Goal: Task Accomplishment & Management: Use online tool/utility

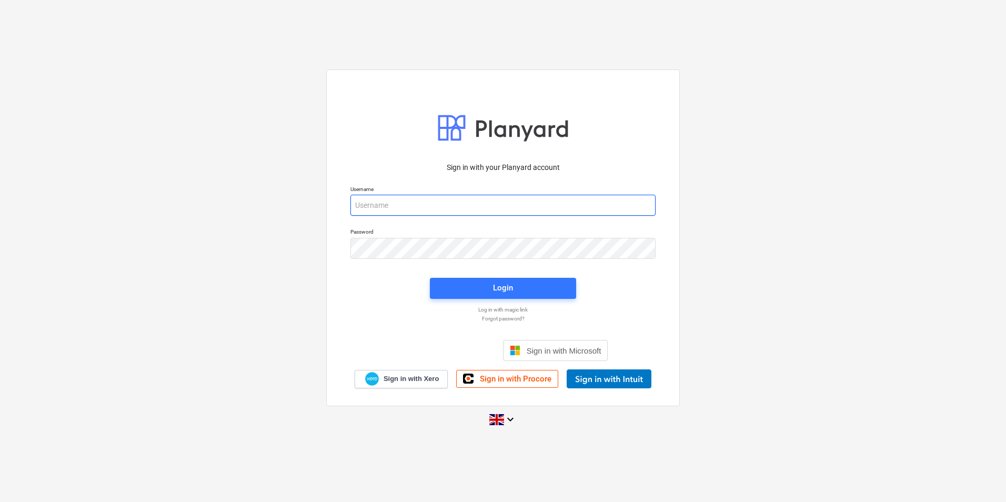
click at [437, 208] on input "email" at bounding box center [503, 205] width 305 height 21
click at [505, 202] on input "email" at bounding box center [503, 205] width 305 height 21
type input "[PERSON_NAME][EMAIL_ADDRESS][PERSON_NAME][DOMAIN_NAME]"
click at [656, 246] on div "Password" at bounding box center [503, 243] width 318 height 43
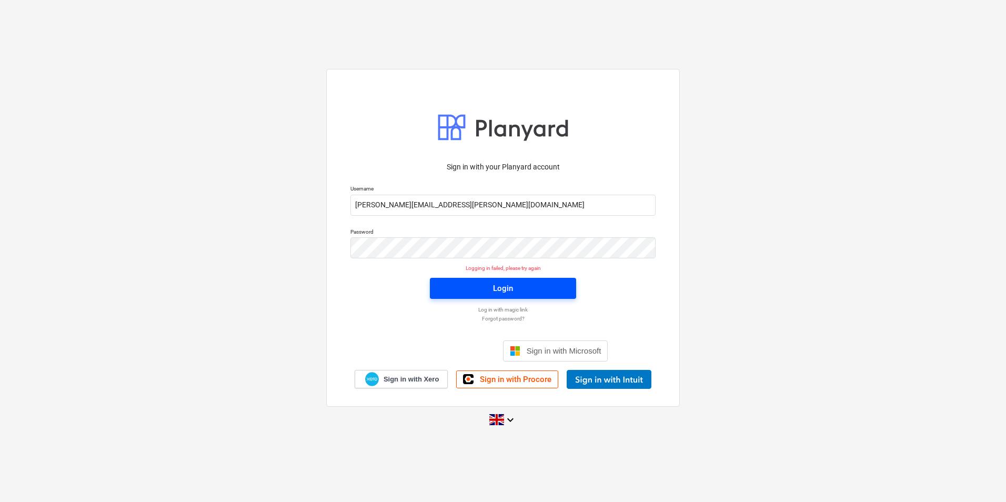
click at [555, 284] on span "Login" at bounding box center [503, 289] width 121 height 14
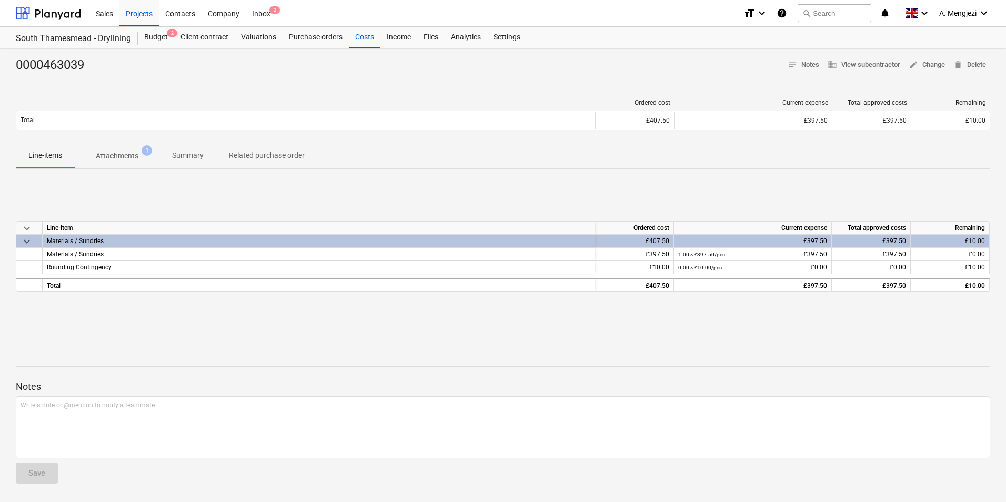
click at [26, 236] on span "keyboard_arrow_down" at bounding box center [27, 241] width 13 height 13
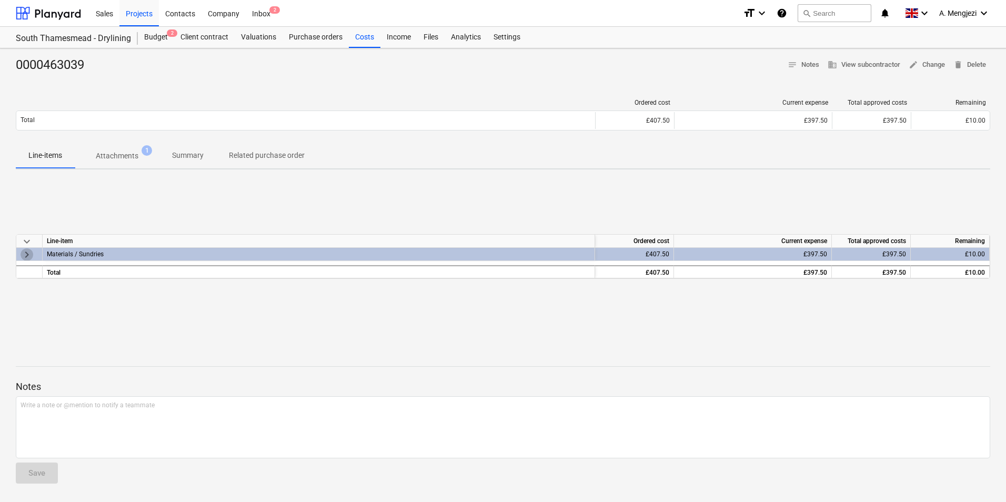
click at [27, 255] on span "keyboard_arrow_right" at bounding box center [27, 254] width 13 height 13
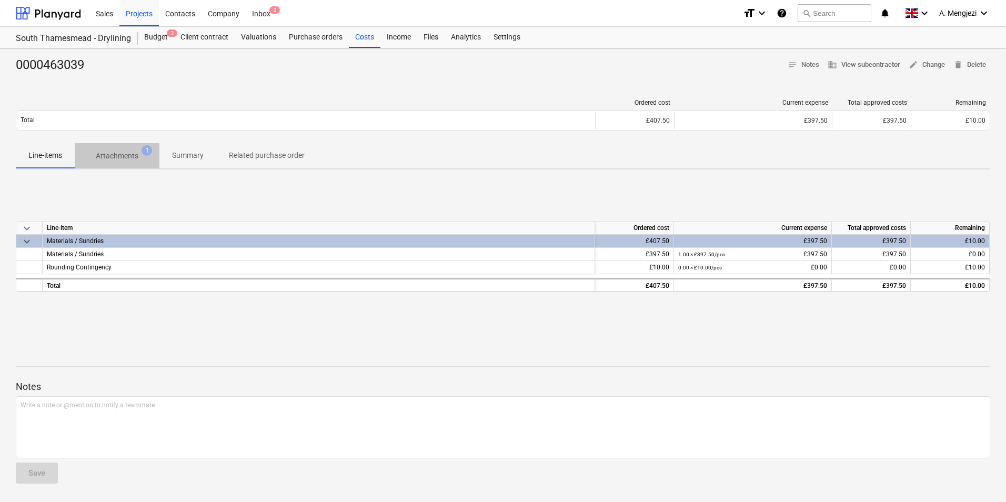
click at [129, 156] on p "Attachments" at bounding box center [117, 156] width 43 height 11
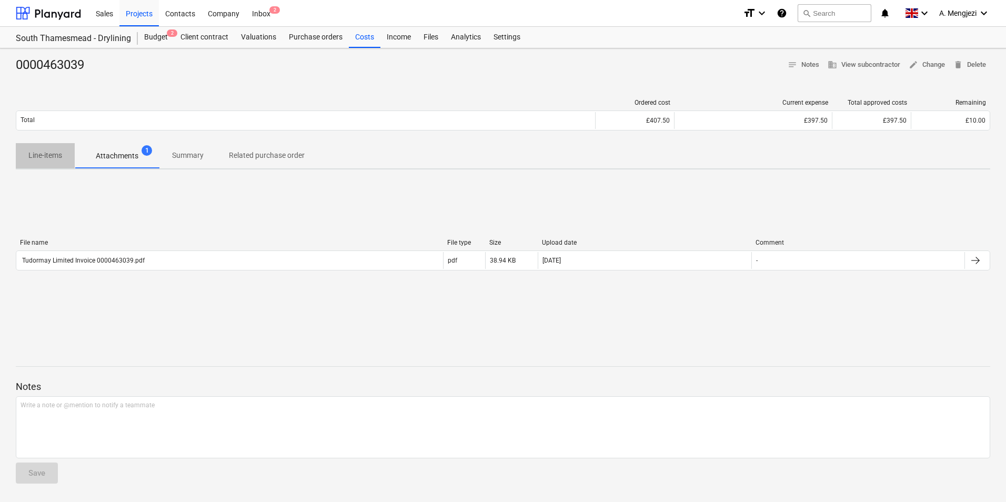
click at [49, 159] on p "Line-items" at bounding box center [45, 155] width 34 height 11
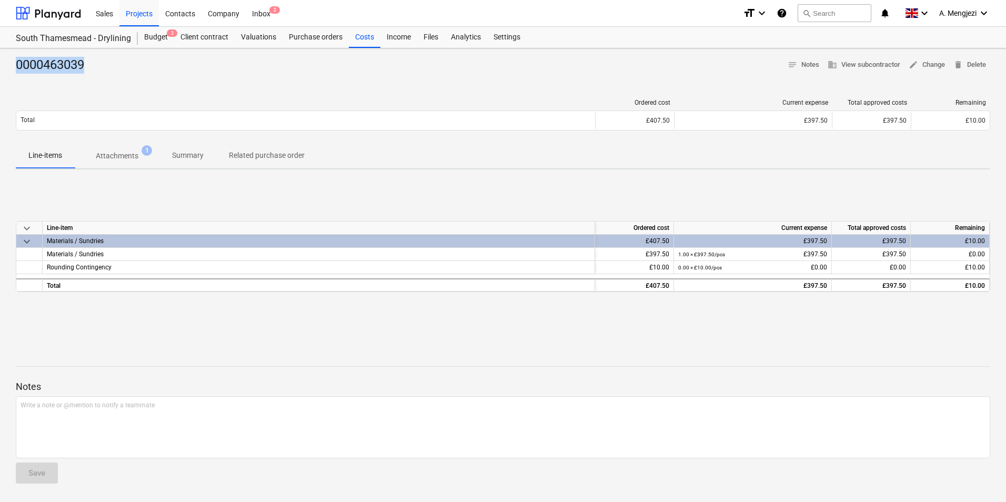
drag, startPoint x: 85, startPoint y: 63, endPoint x: 18, endPoint y: 64, distance: 66.9
click at [18, 64] on div "0000463039" at bounding box center [54, 65] width 77 height 17
copy div "0000463039"
